Goal: Task Accomplishment & Management: Complete application form

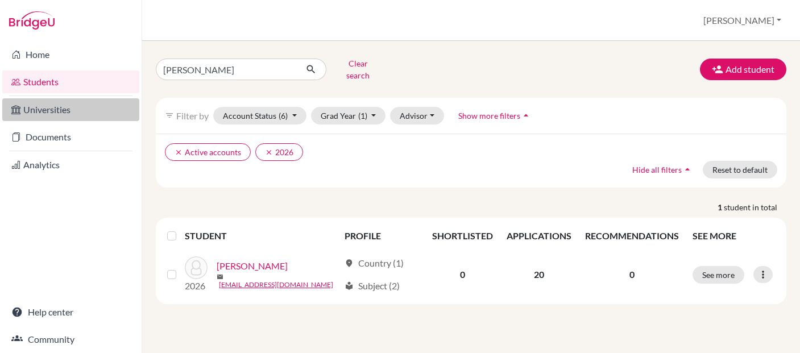
click at [78, 114] on link "Universities" at bounding box center [70, 109] width 137 height 23
click at [58, 110] on link "Universities" at bounding box center [70, 109] width 137 height 23
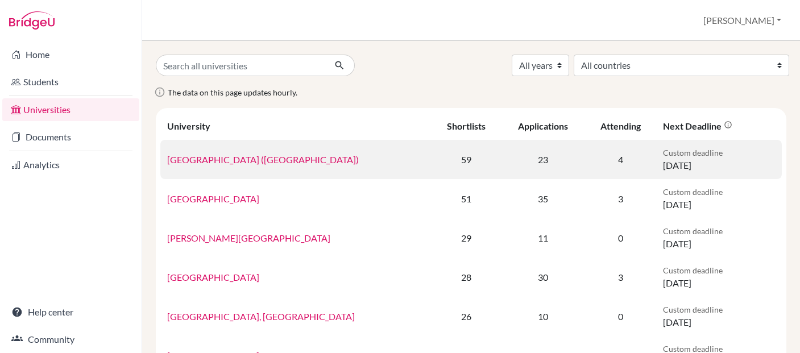
click at [222, 159] on link "University of British Columbia (Vancouver)" at bounding box center [263, 159] width 192 height 11
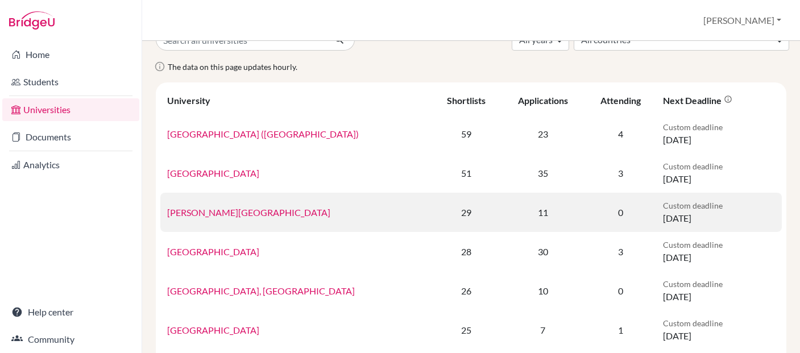
scroll to position [30, 0]
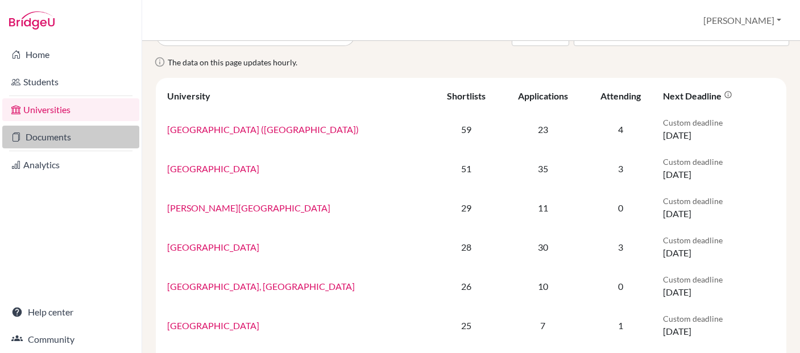
click at [84, 140] on link "Documents" at bounding box center [70, 137] width 137 height 23
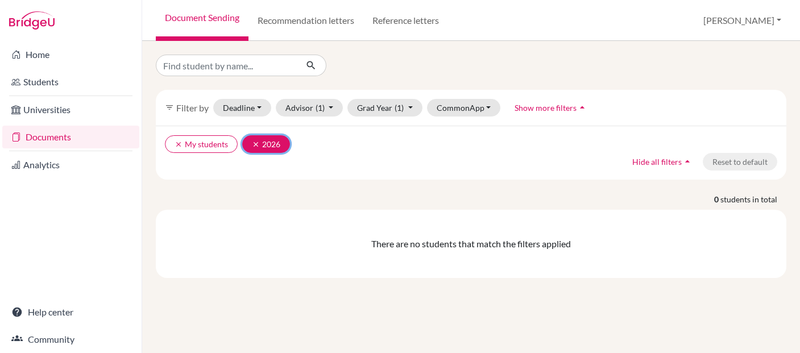
click at [271, 143] on button "clear 2026" at bounding box center [266, 144] width 48 height 18
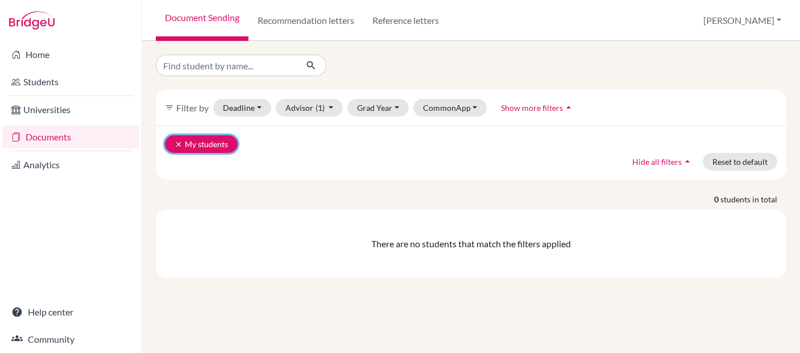
click at [202, 143] on button "clear My students" at bounding box center [201, 144] width 73 height 18
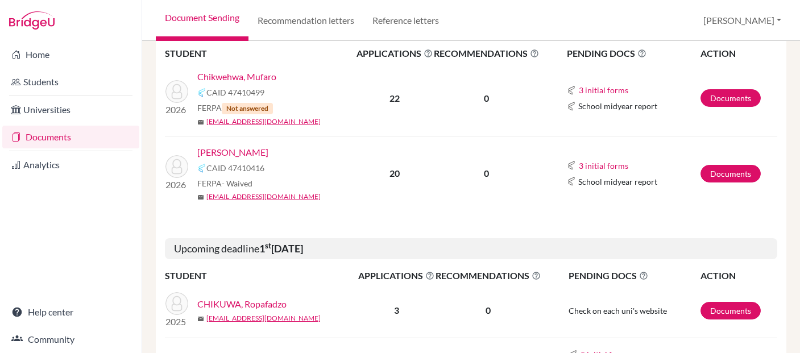
scroll to position [177, 0]
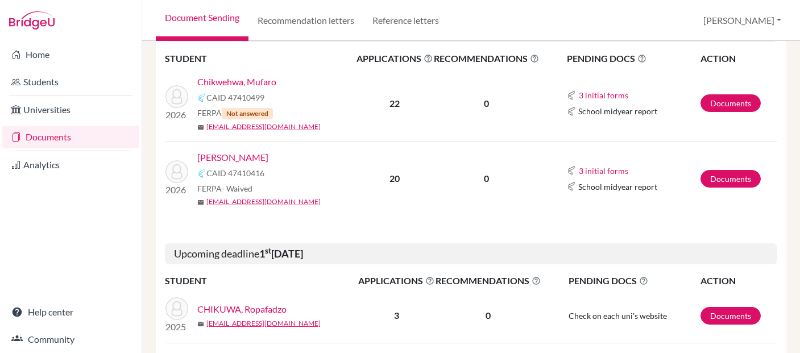
click at [238, 156] on link "[PERSON_NAME]" at bounding box center [232, 158] width 71 height 14
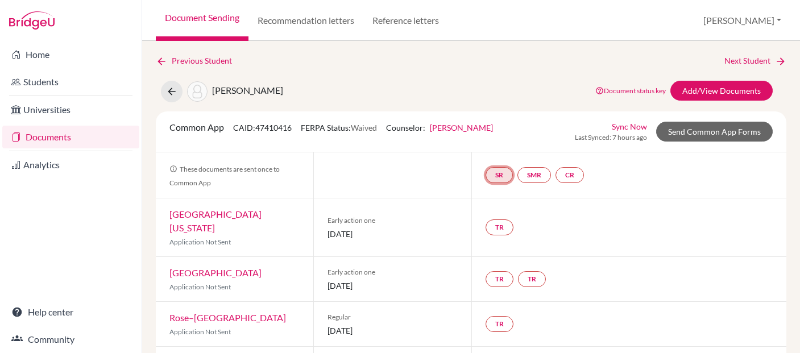
click at [498, 174] on link "SR" at bounding box center [498, 175] width 27 height 16
click at [497, 117] on h3 "School report" at bounding box center [498, 120] width 66 height 20
click at [496, 122] on h3 "School report" at bounding box center [498, 120] width 66 height 20
click at [496, 122] on div "Common App CAID: 47410416 FERPA Status: Waived Counselor: [PERSON_NAME] First N…" at bounding box center [471, 131] width 620 height 22
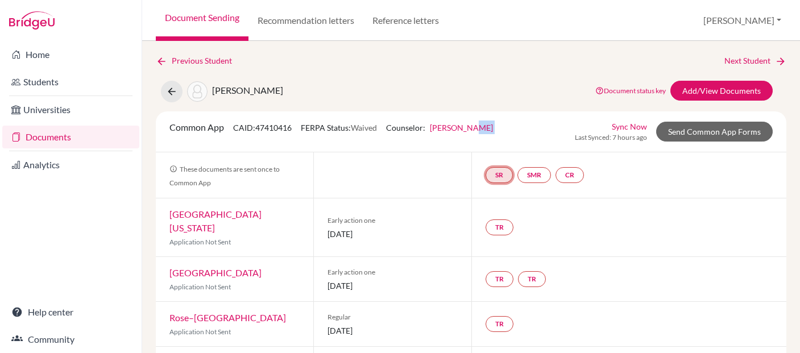
click at [498, 172] on link "SR" at bounding box center [498, 175] width 27 height 16
click at [492, 118] on h3 "School report" at bounding box center [498, 120] width 66 height 20
click at [500, 174] on link "SR" at bounding box center [498, 175] width 27 height 16
click at [492, 143] on link "School report" at bounding box center [499, 141] width 48 height 10
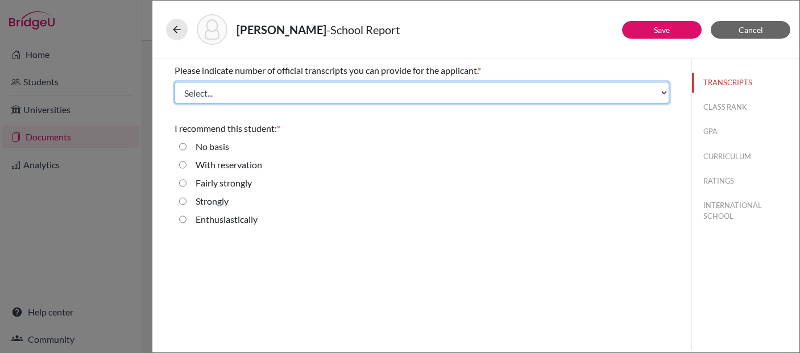
click at [198, 97] on select "Select... 1 2 3 4" at bounding box center [421, 93] width 494 height 22
select select "2"
click at [174, 82] on select "Select... 1 2 3 4" at bounding box center [421, 93] width 494 height 22
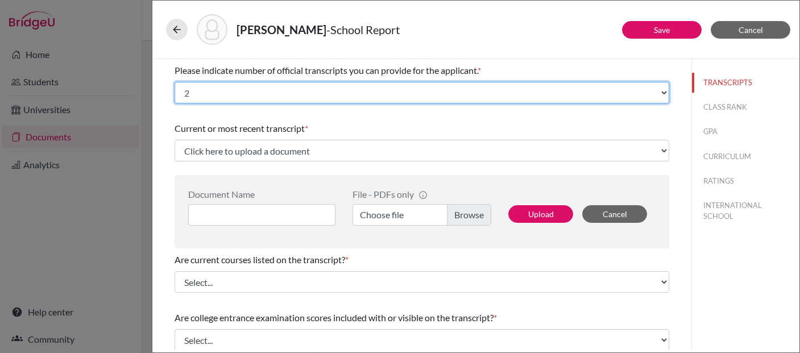
click at [203, 91] on select "Select... 1 2 3 4" at bounding box center [421, 93] width 494 height 22
